Goal: Transaction & Acquisition: Purchase product/service

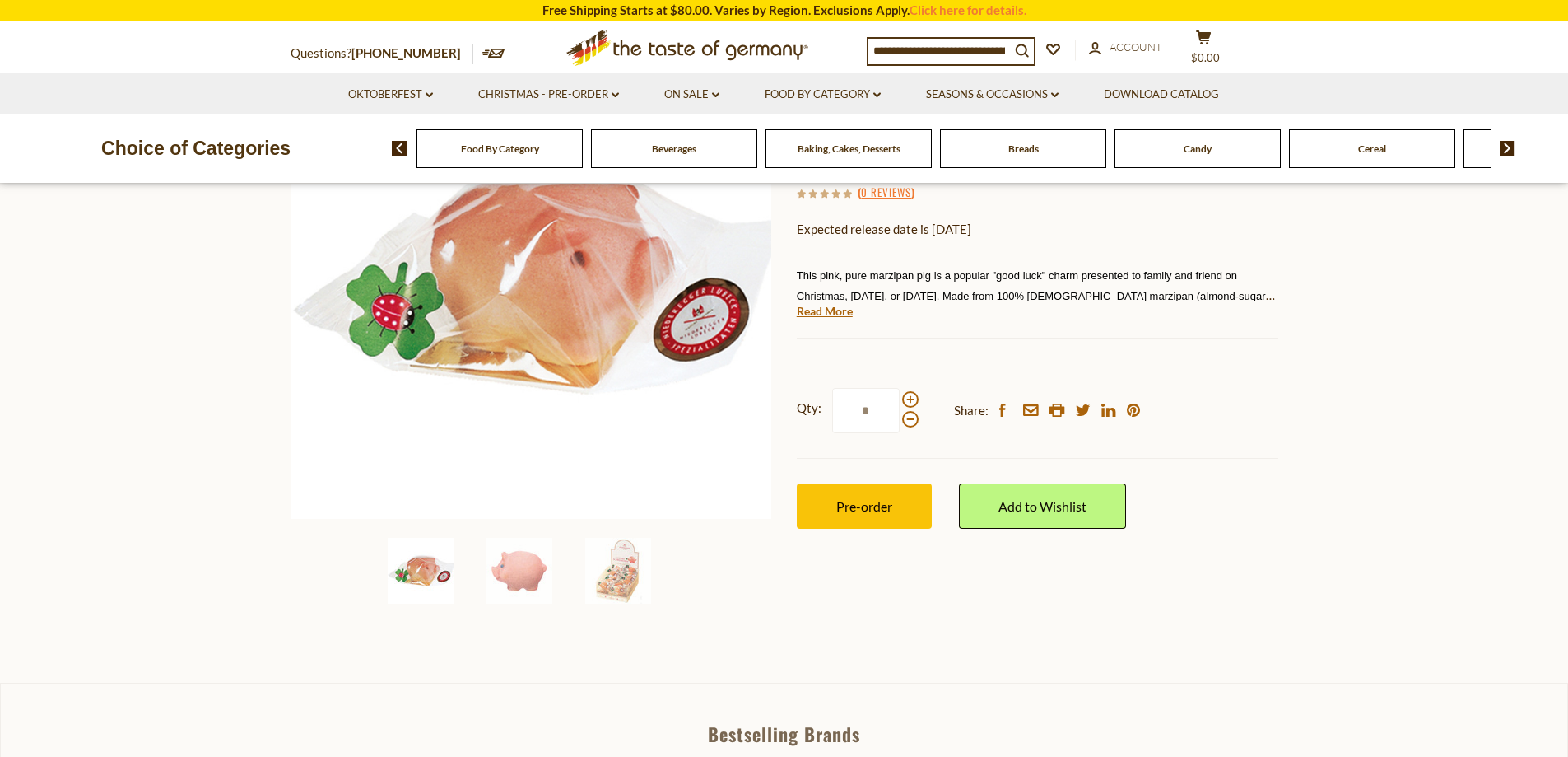
scroll to position [247, 0]
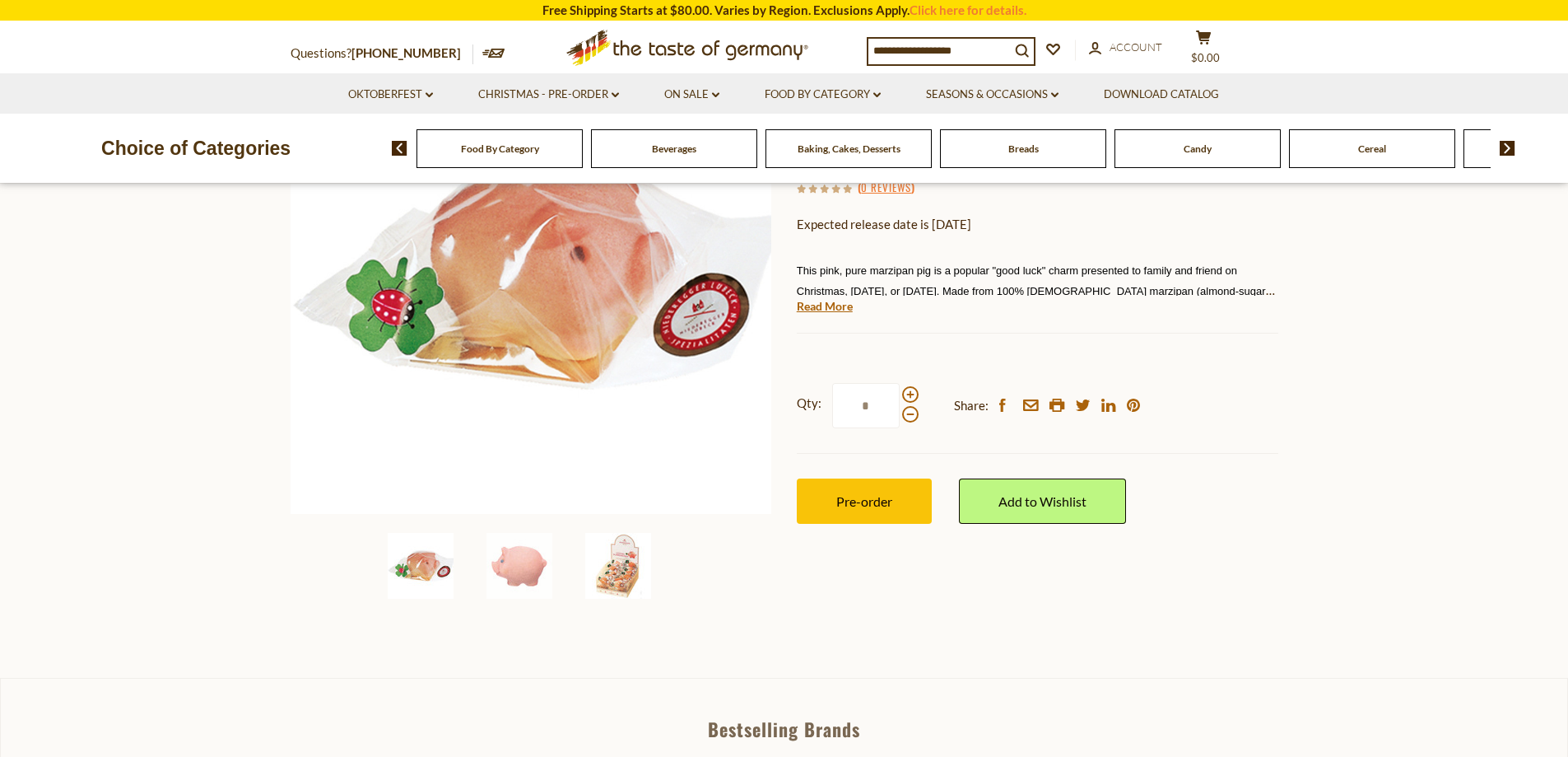
click at [614, 584] on img at bounding box center [618, 566] width 66 height 66
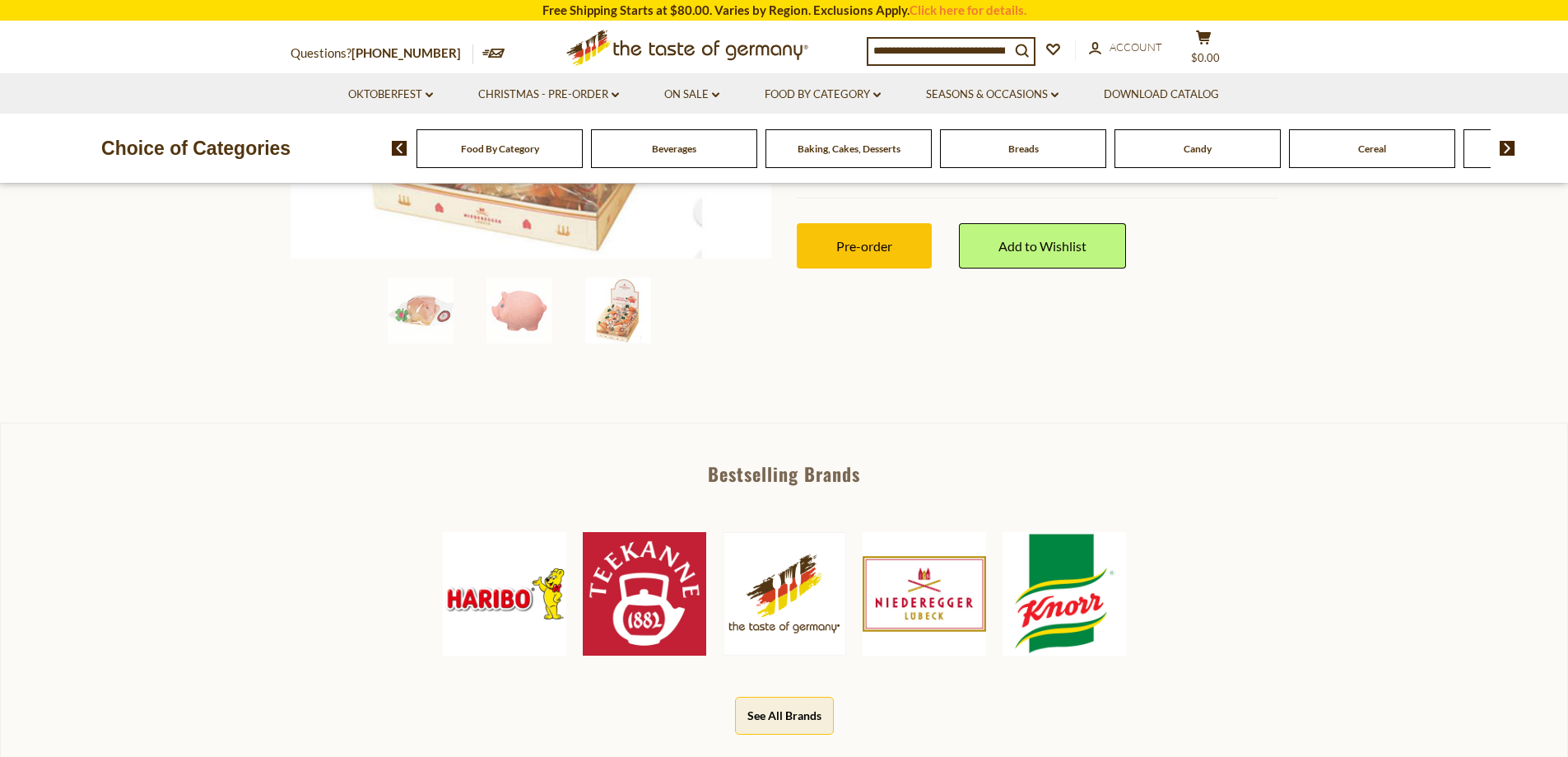
scroll to position [741, 0]
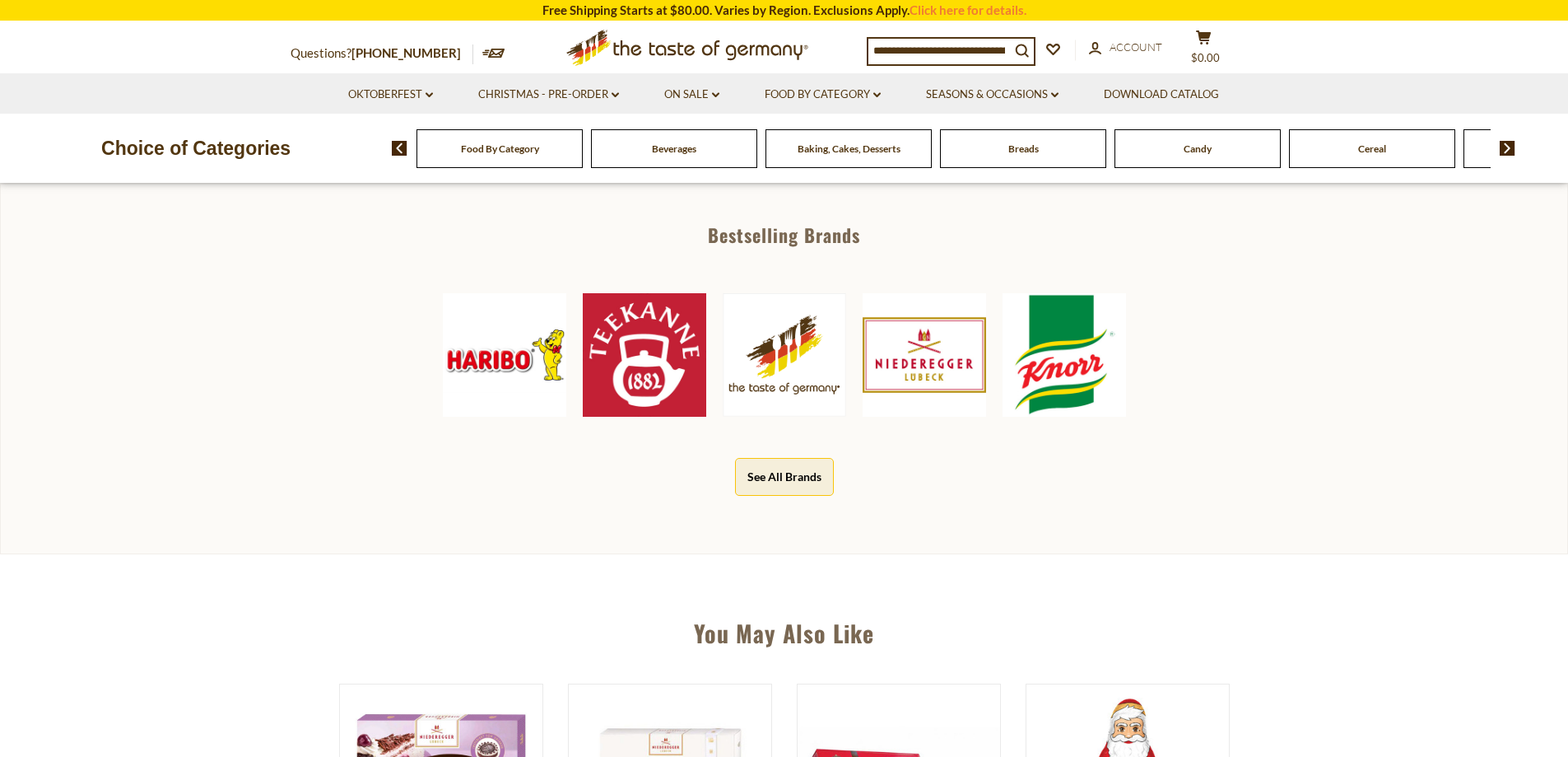
click at [539, 149] on div "Food By Category" at bounding box center [500, 149] width 167 height 39
click at [604, 100] on link "Christmas - PRE-ORDER dropdown_arrow" at bounding box center [548, 95] width 141 height 19
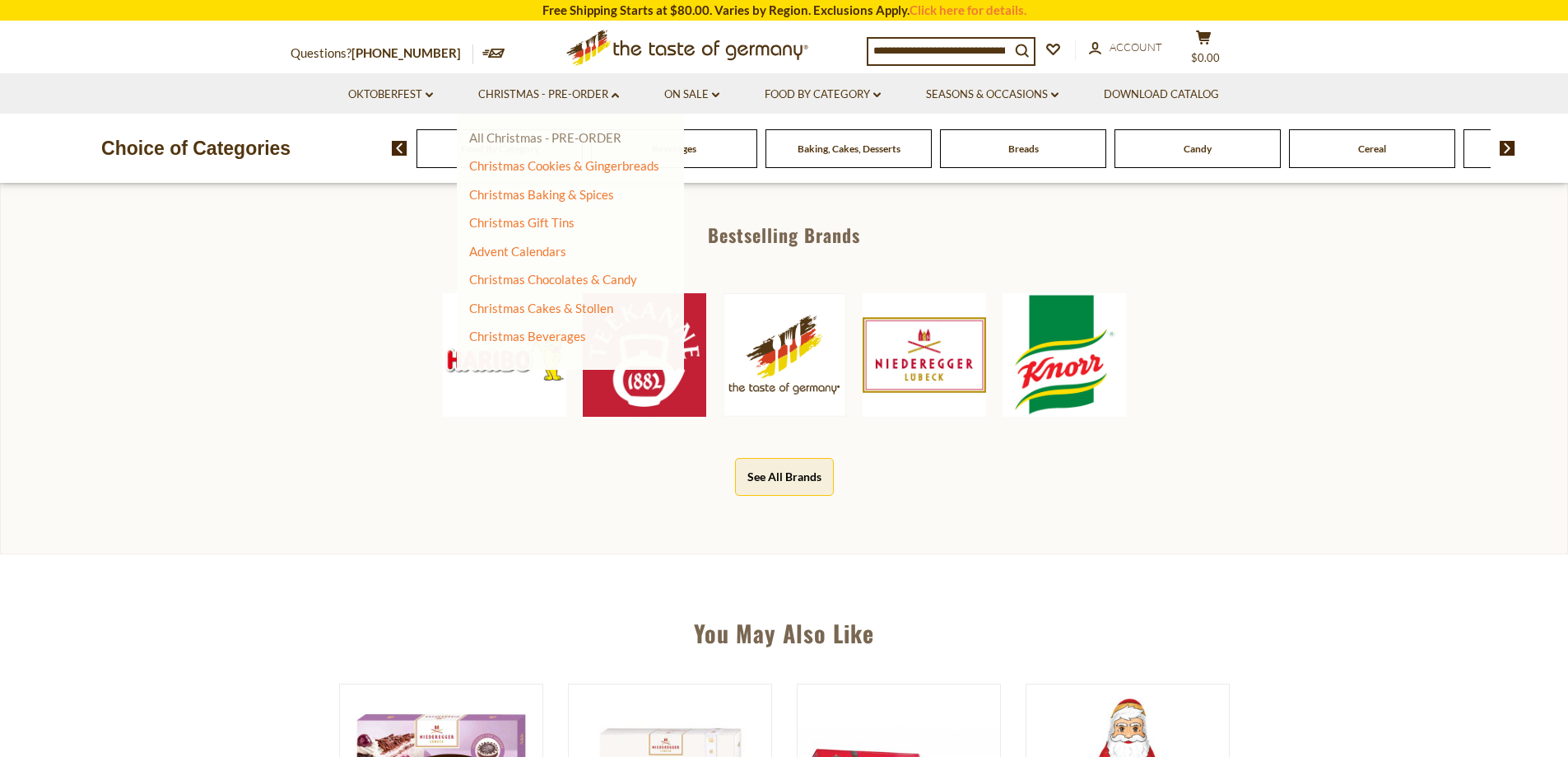
click at [601, 138] on link "All Christmas - PRE-ORDER" at bounding box center [545, 137] width 152 height 15
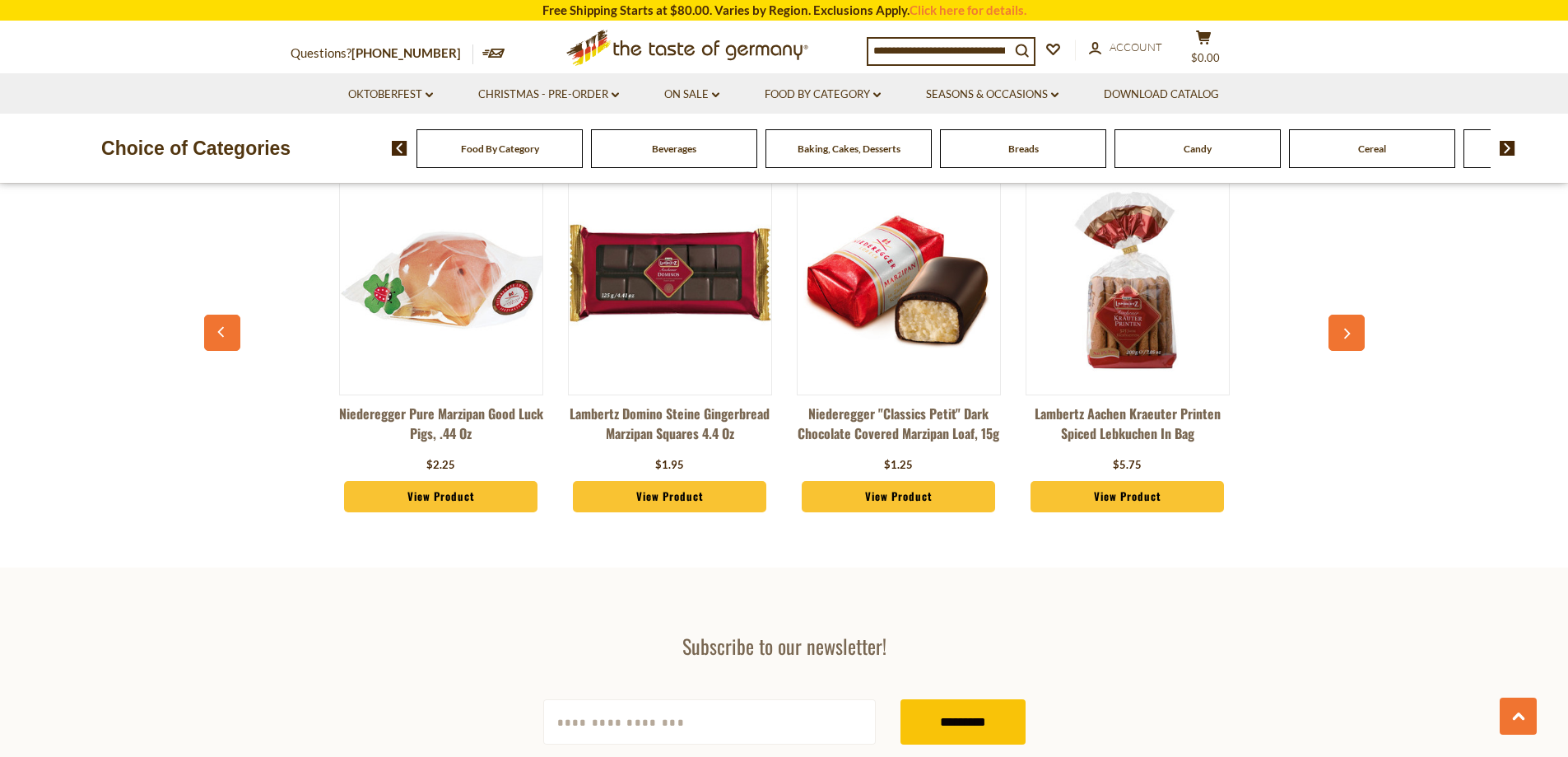
scroll to position [821, 0]
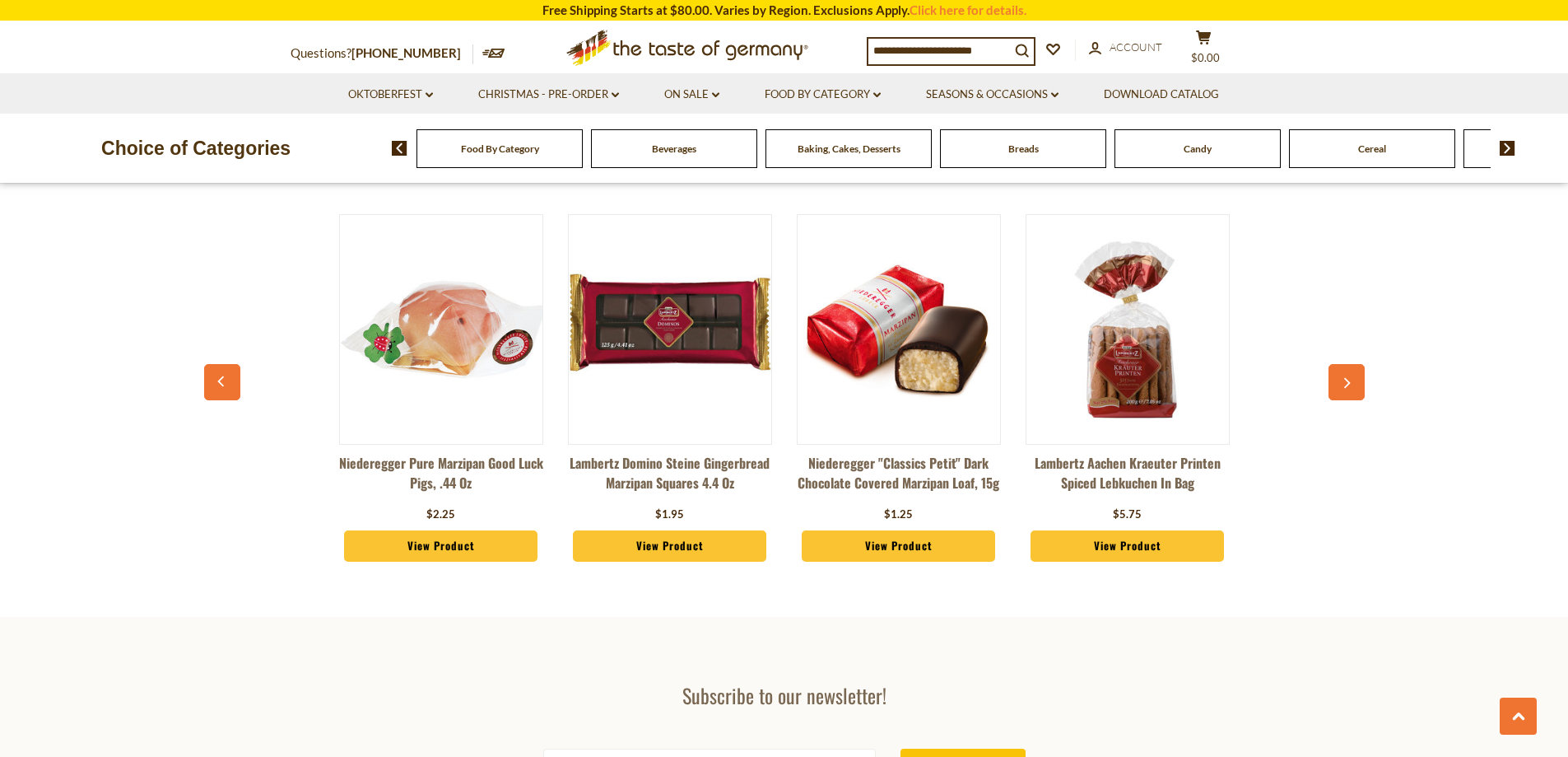
click at [1360, 369] on button "button" at bounding box center [1346, 381] width 36 height 36
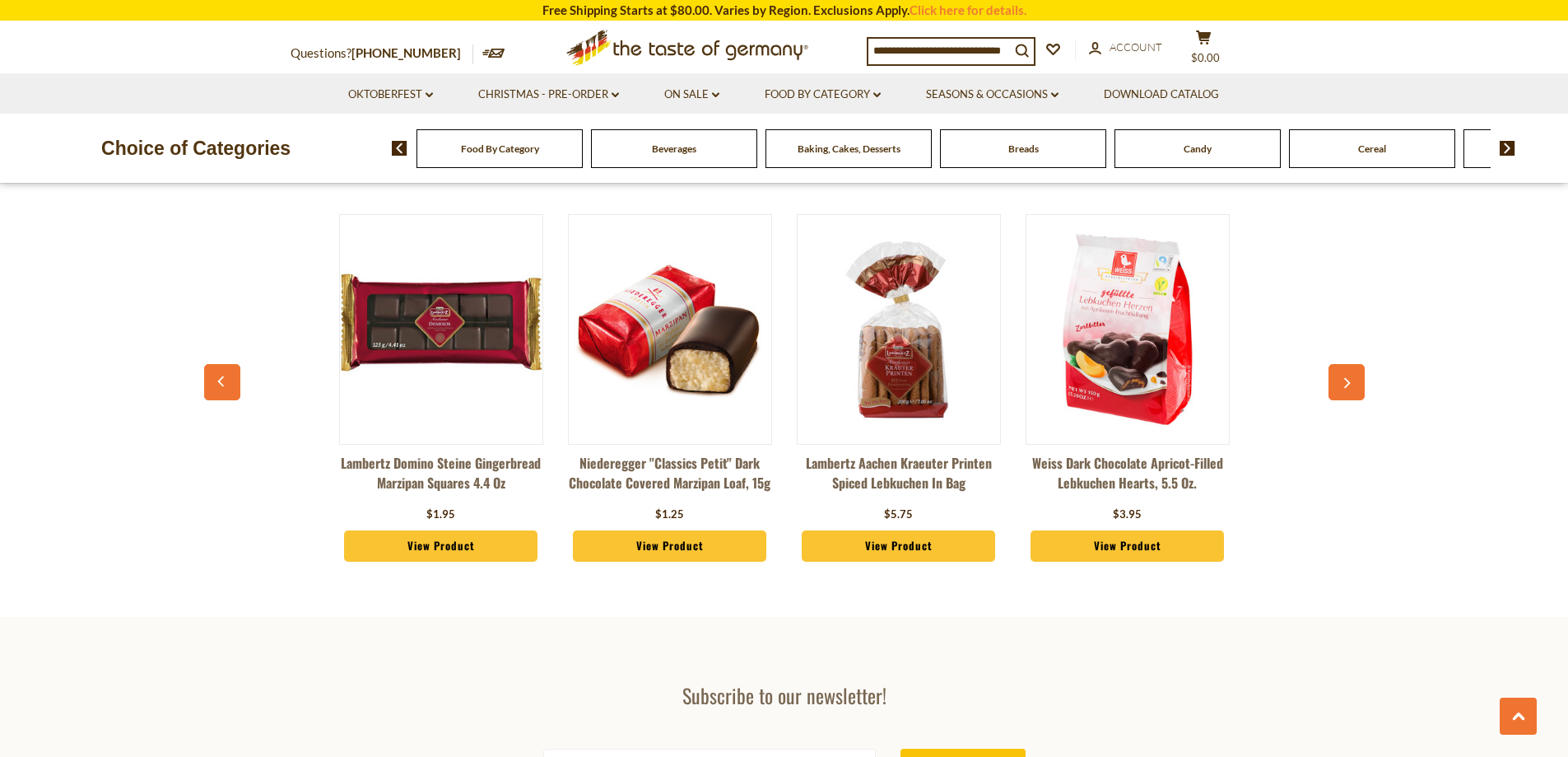
click at [1359, 369] on button "button" at bounding box center [1346, 381] width 36 height 36
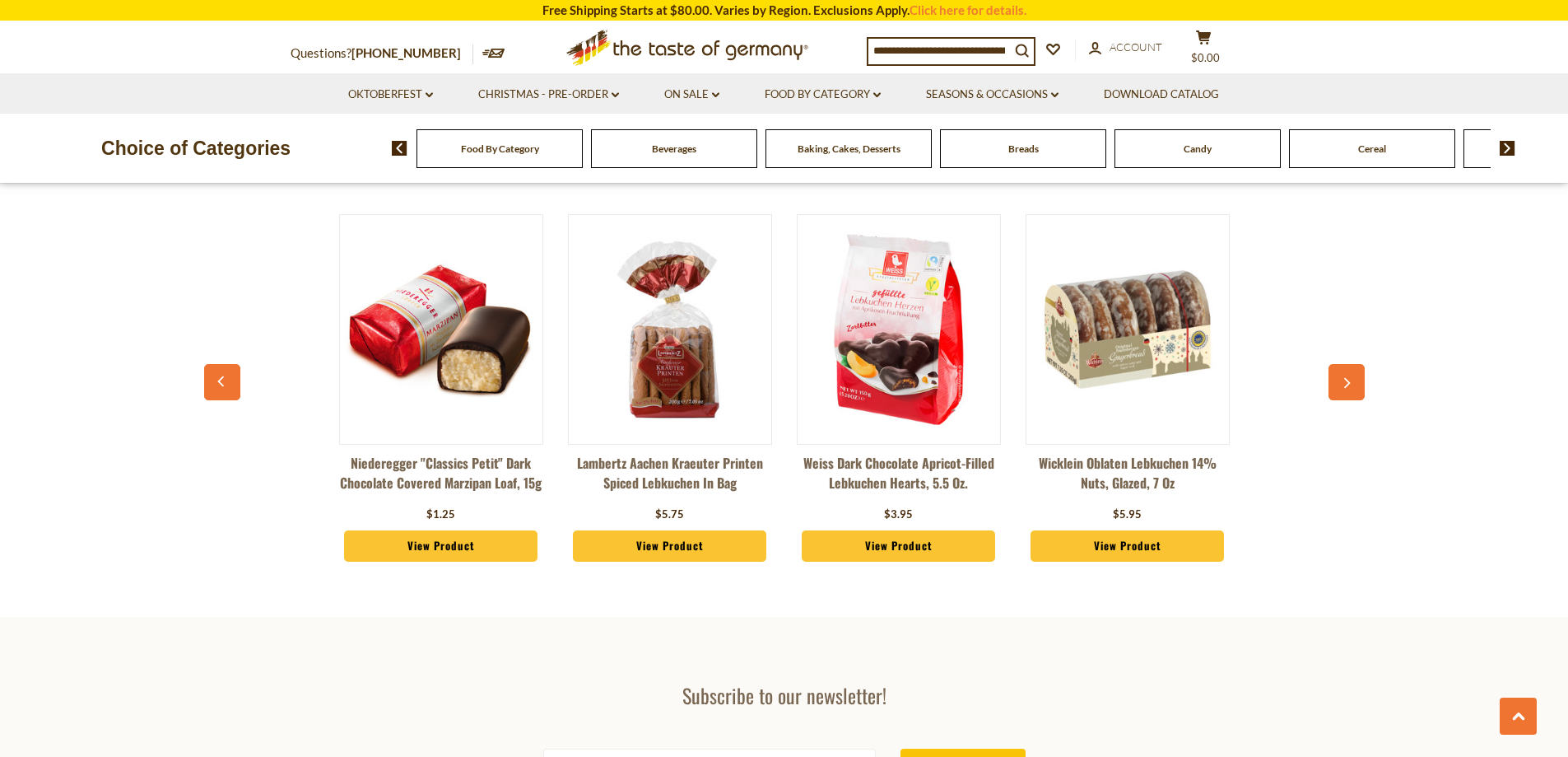
click at [1359, 369] on button "button" at bounding box center [1346, 381] width 36 height 36
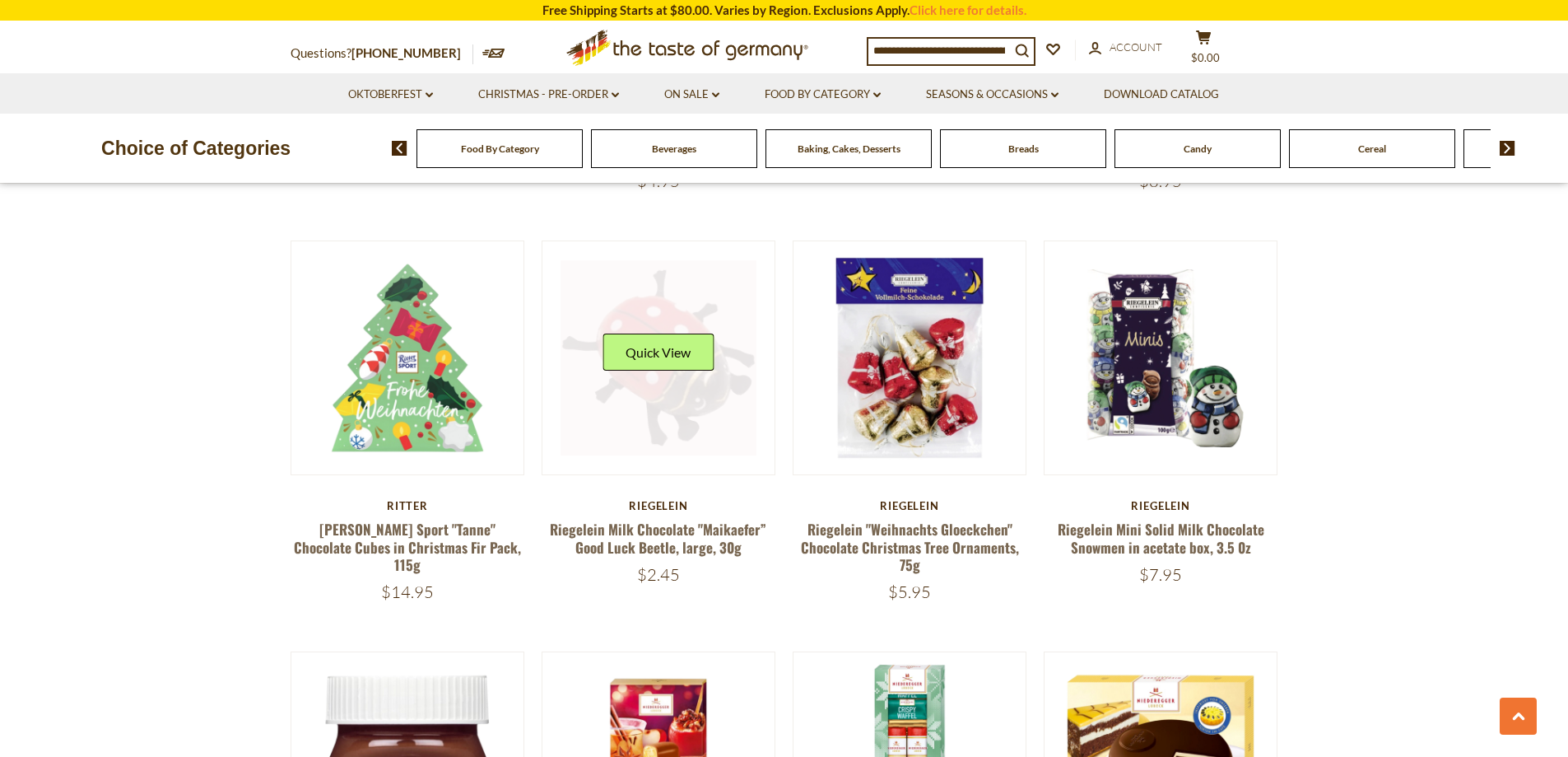
scroll to position [2961, 0]
